Goal: Information Seeking & Learning: Compare options

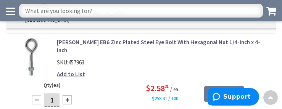
scroll to position [1605, 0]
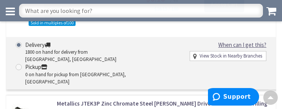
scroll to position [1711, 0]
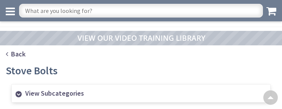
scroll to position [907, 0]
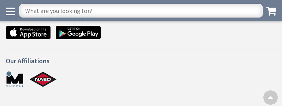
scroll to position [742, 0]
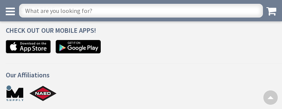
scroll to position [870, 0]
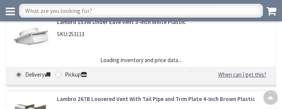
scroll to position [1346, 0]
